Goal: Transaction & Acquisition: Purchase product/service

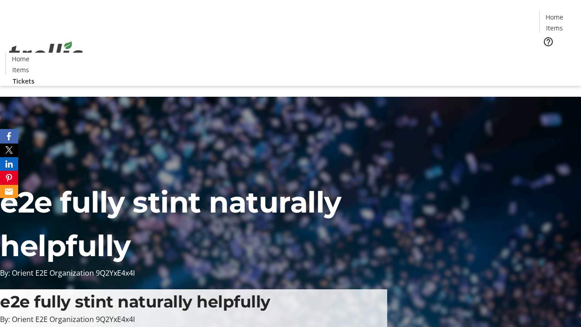
click at [547, 53] on span "Tickets" at bounding box center [558, 58] width 22 height 10
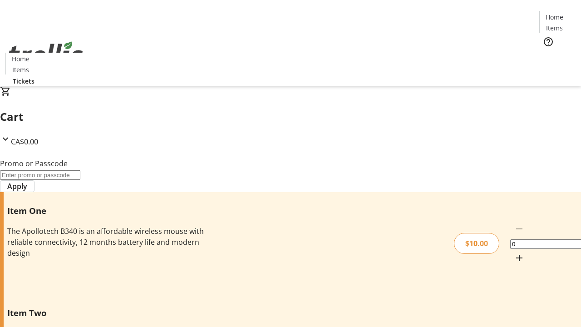
click at [514, 253] on mat-icon "Increment by one" at bounding box center [519, 258] width 11 height 11
type input "1"
